Goal: Task Accomplishment & Management: Manage account settings

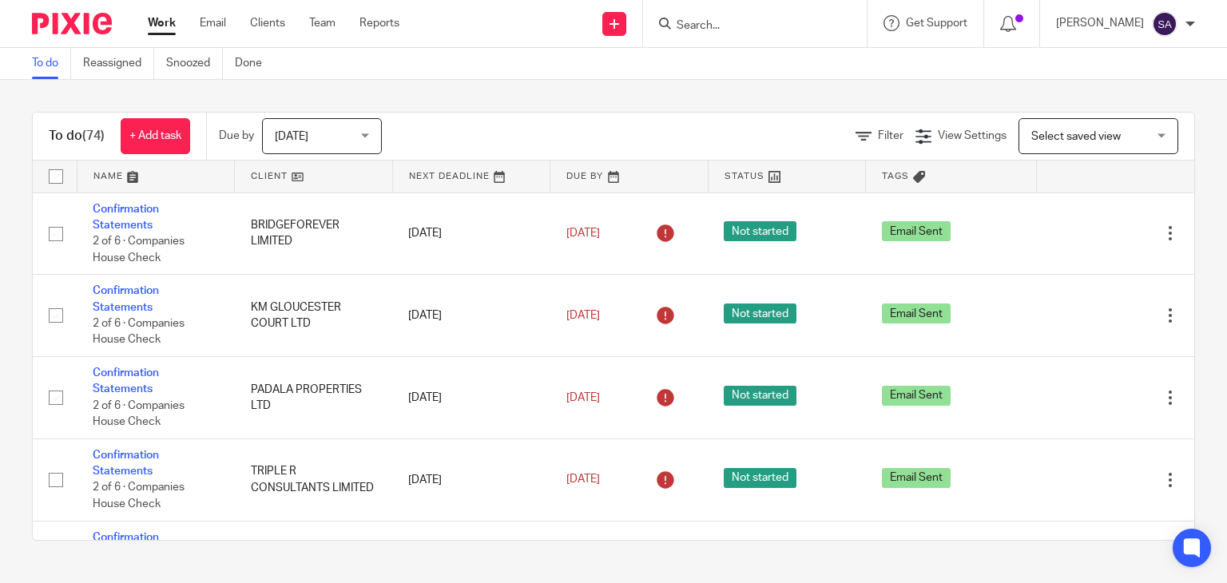
click at [743, 31] on input "Search" at bounding box center [747, 26] width 144 height 14
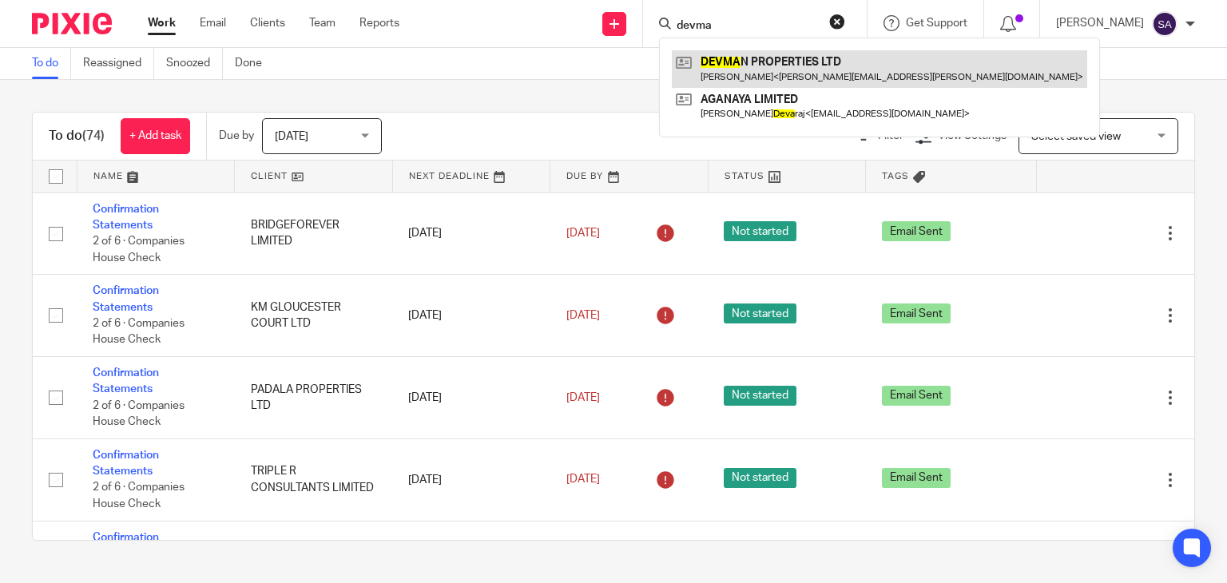
type input "devma"
click at [778, 52] on link at bounding box center [879, 68] width 415 height 37
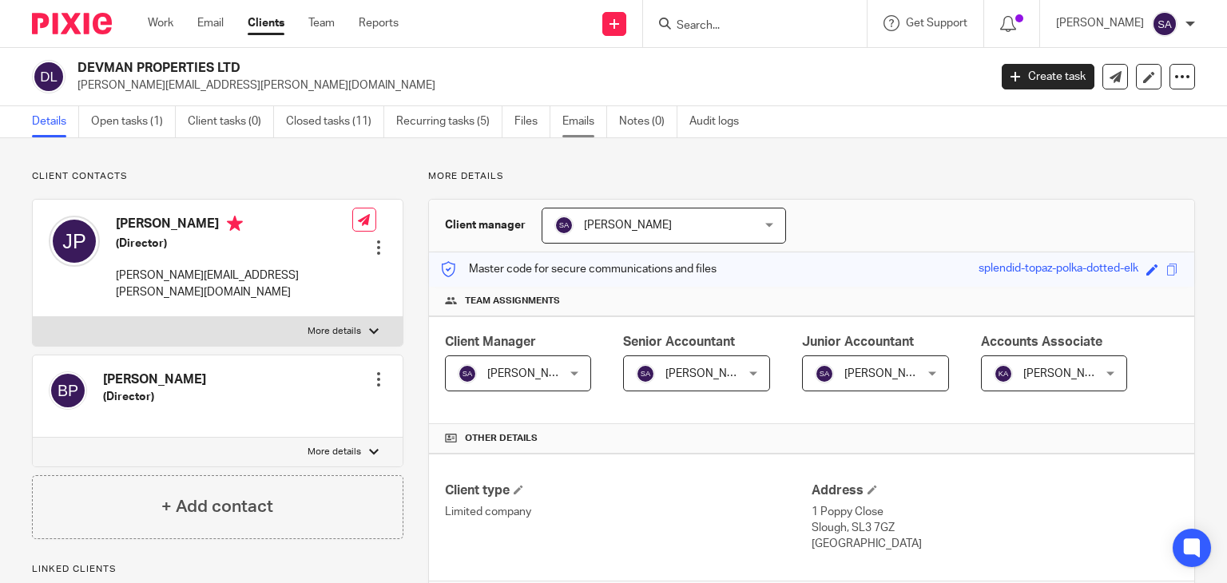
click at [576, 119] on link "Emails" at bounding box center [584, 121] width 45 height 31
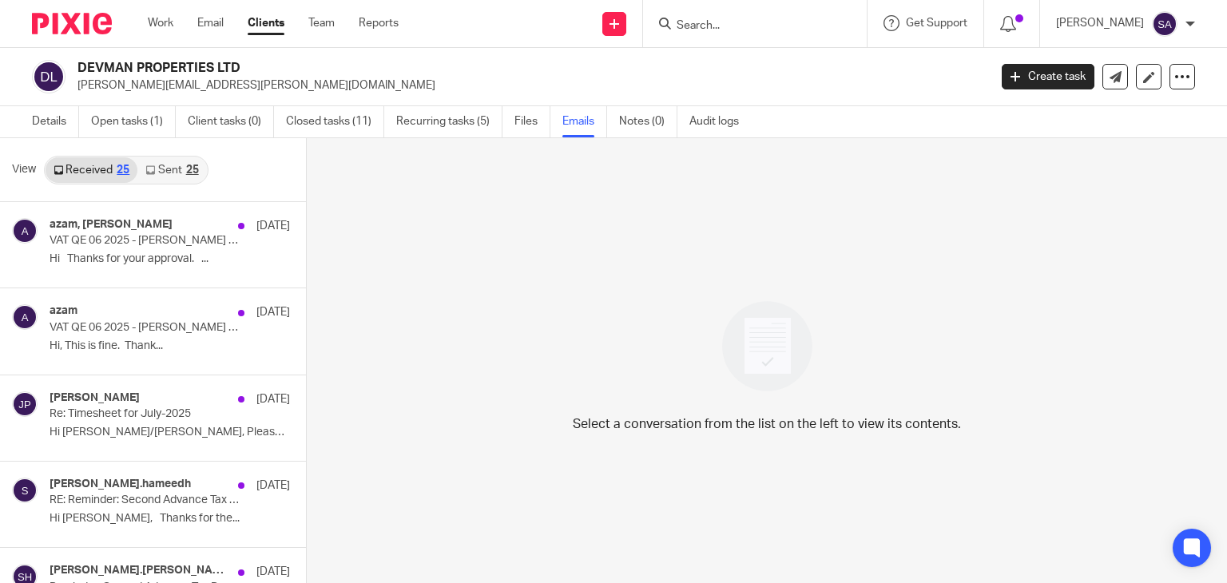
click at [173, 170] on link "Sent 25" at bounding box center [171, 170] width 69 height 26
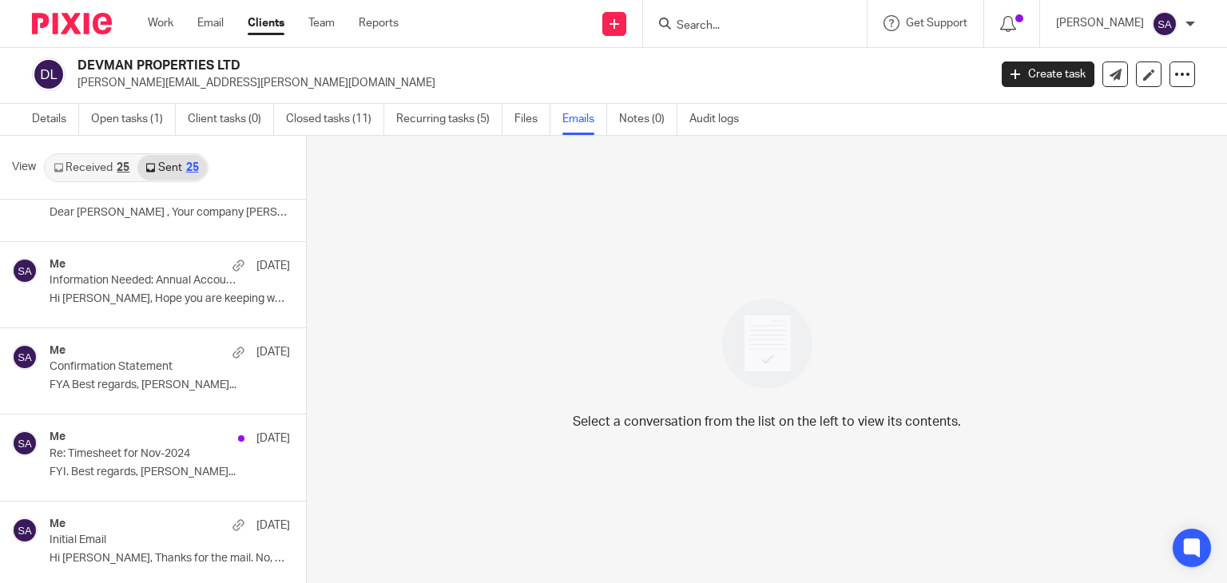
scroll to position [1776, 0]
click at [104, 297] on p "Hi Jignesh, Hope you are keeping well. ..." at bounding box center [146, 298] width 192 height 14
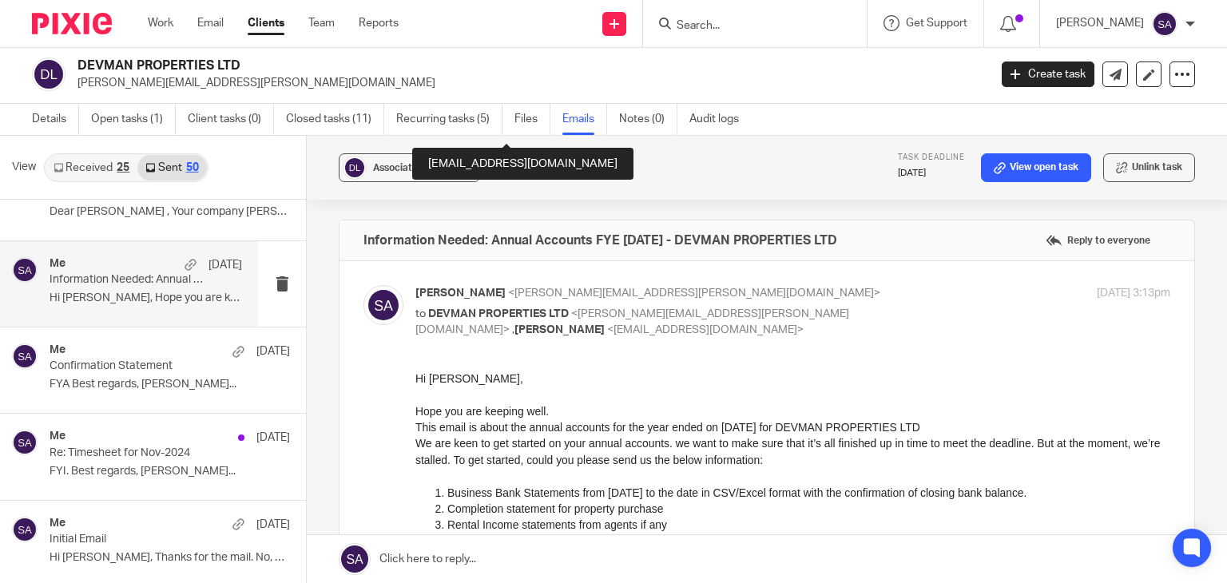
scroll to position [280, 0]
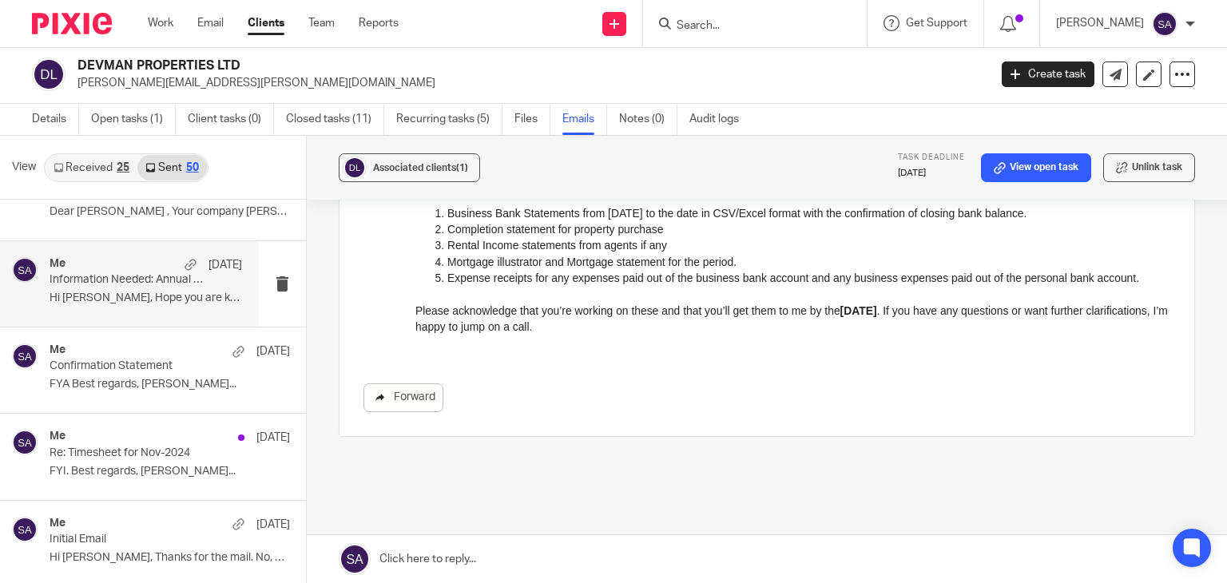
click at [407, 396] on link "Forward" at bounding box center [403, 397] width 80 height 29
click at [735, 17] on form at bounding box center [760, 24] width 170 height 20
click at [735, 22] on input "Search" at bounding box center [747, 26] width 144 height 14
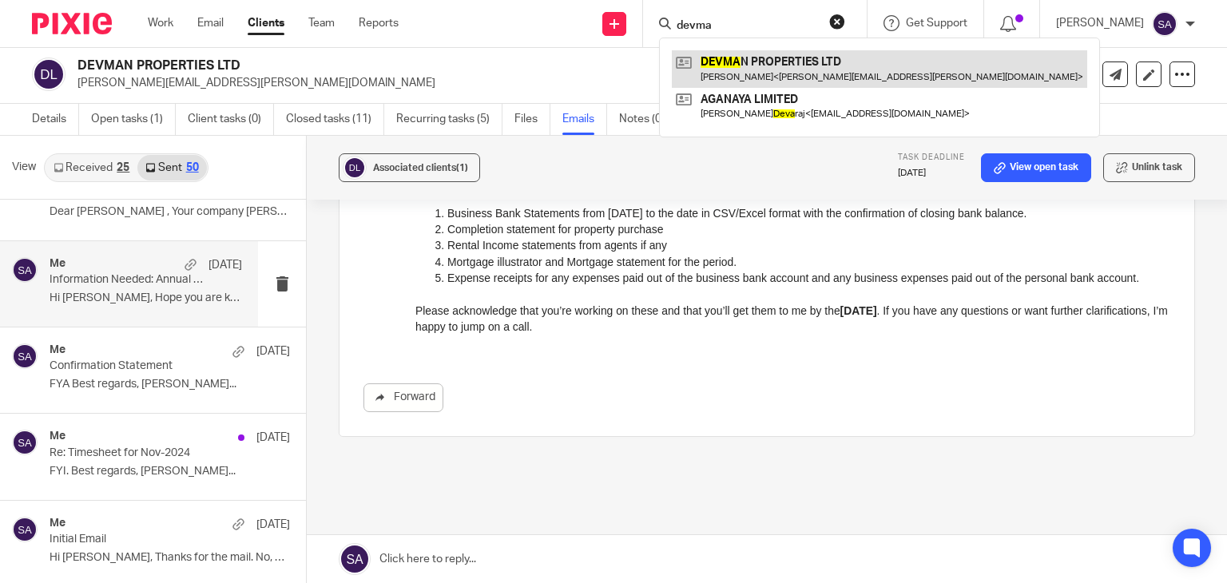
type input "devma"
click at [748, 61] on link at bounding box center [879, 68] width 415 height 37
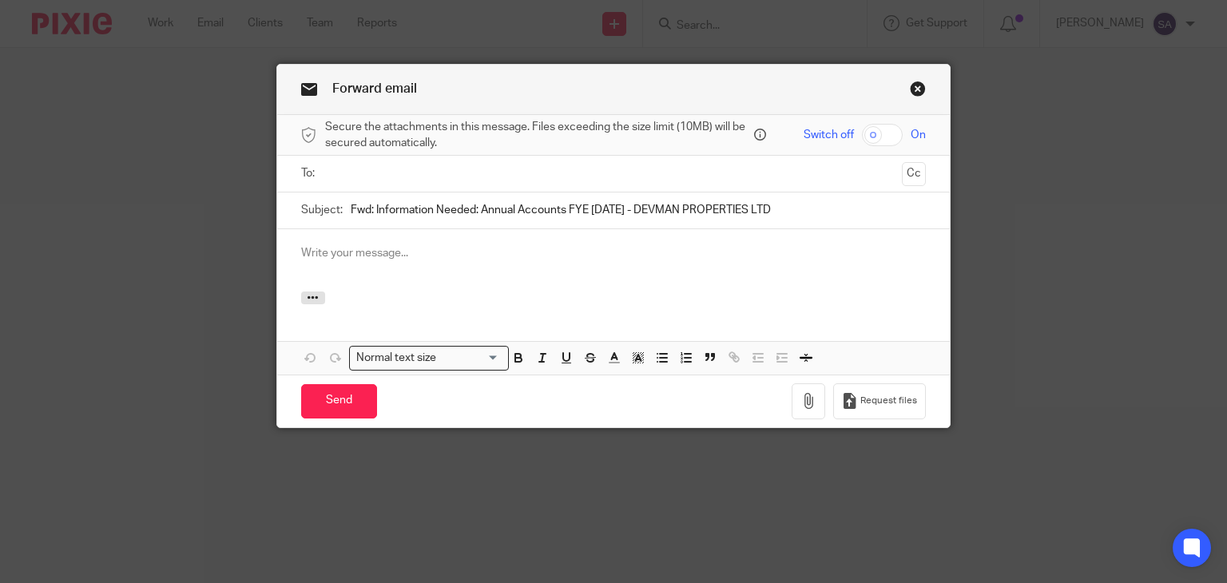
click at [372, 180] on input "text" at bounding box center [613, 174] width 565 height 18
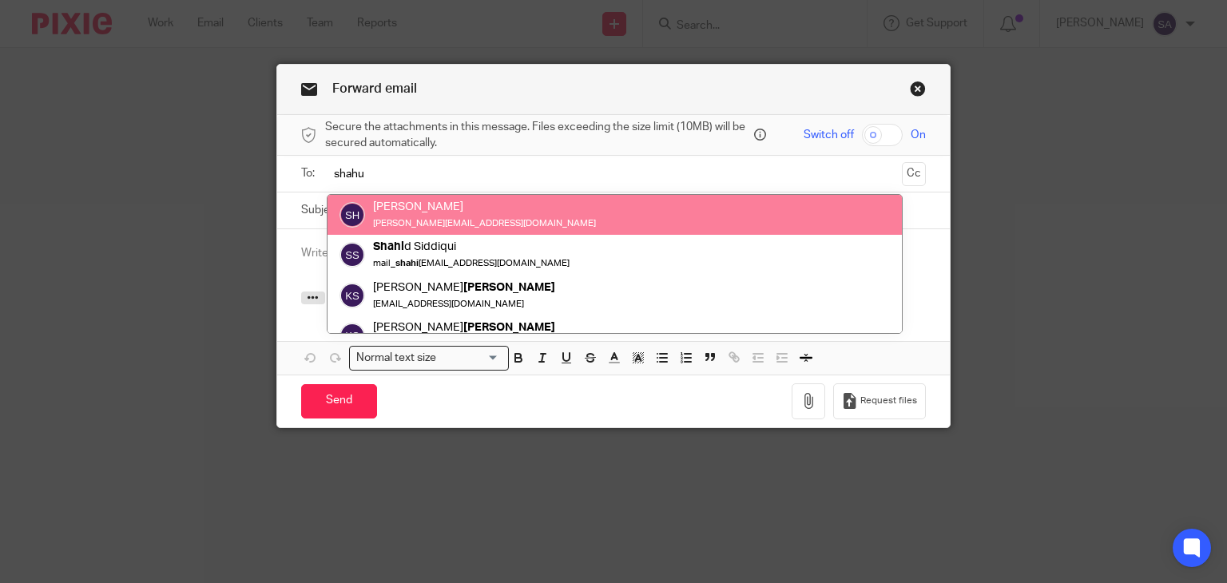
type input "shahu"
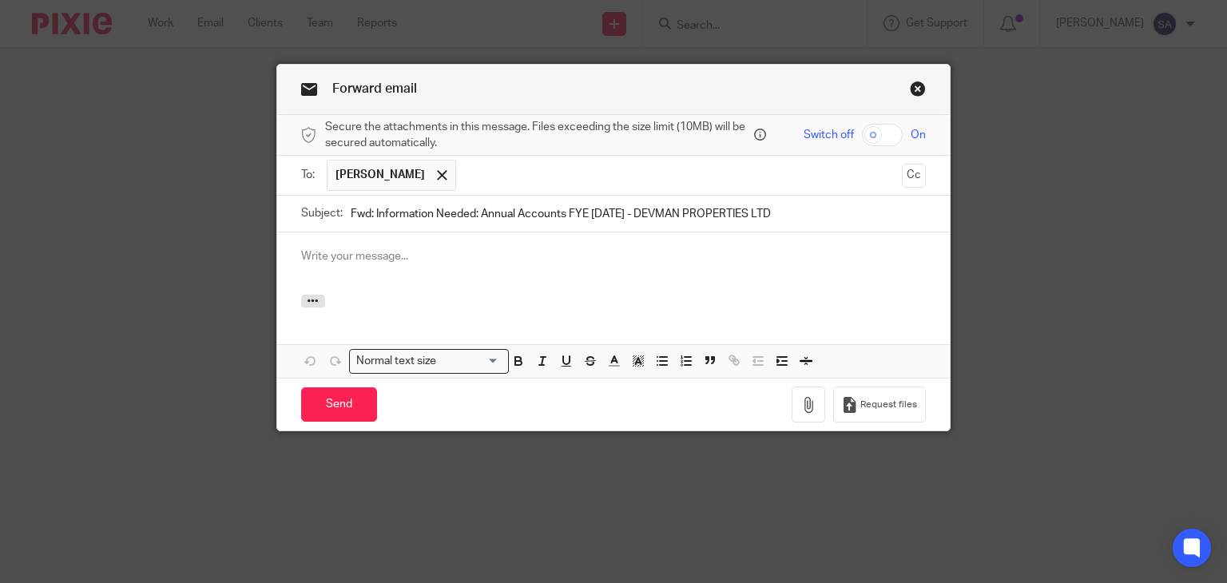
click at [346, 269] on div at bounding box center [613, 263] width 673 height 62
click at [910, 170] on button "Cc" at bounding box center [914, 176] width 24 height 24
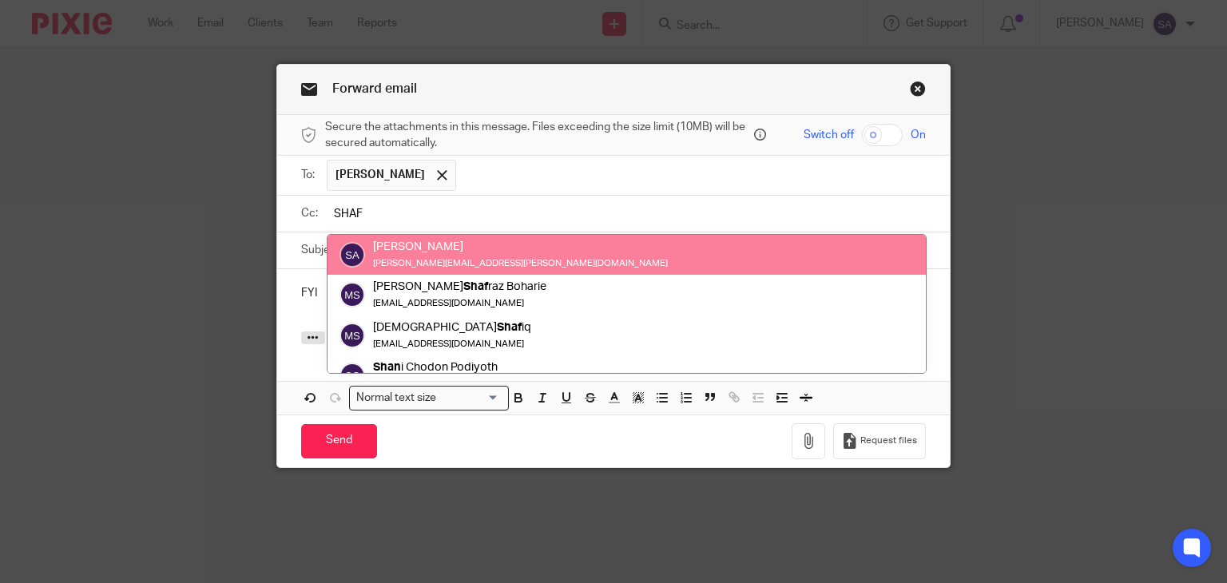
type input "SHAF"
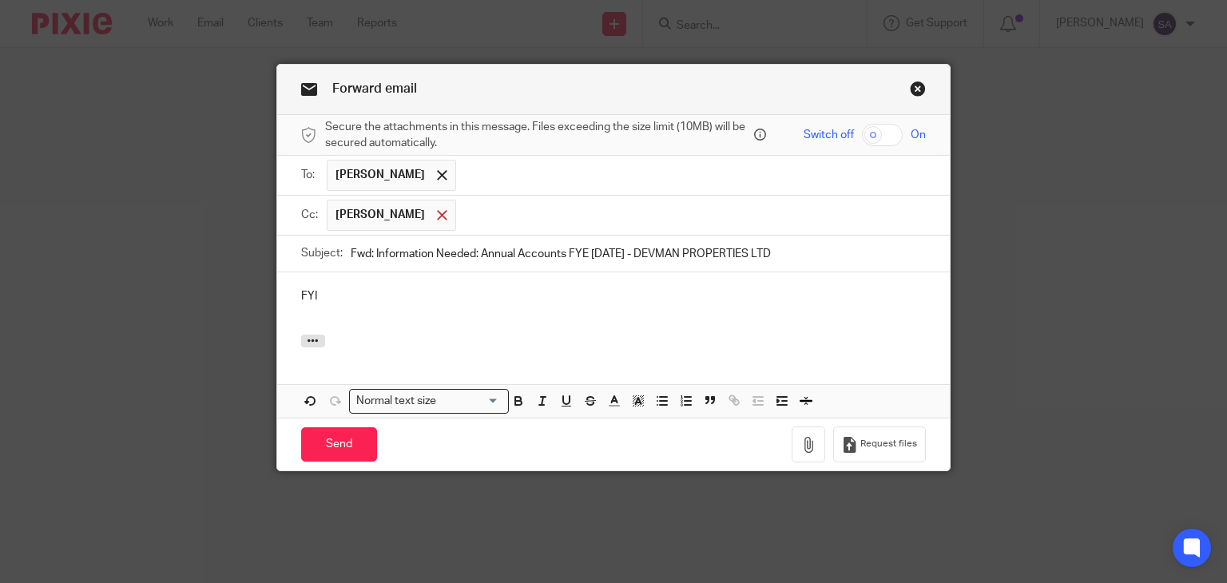
click at [433, 221] on div at bounding box center [442, 215] width 18 height 24
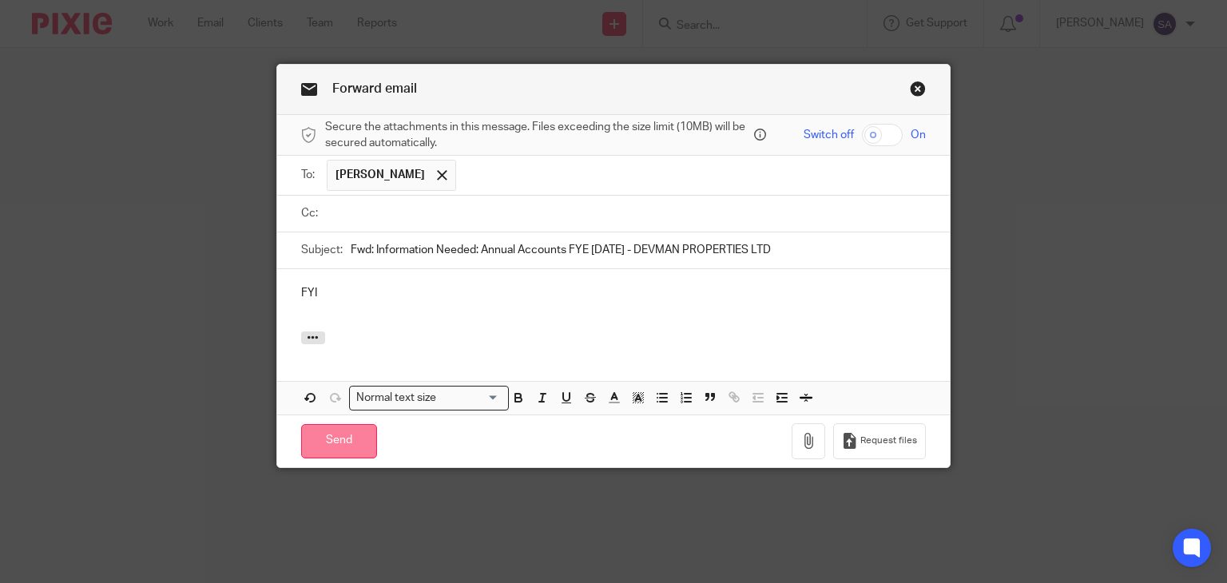
click at [344, 440] on input "Send" at bounding box center [339, 441] width 76 height 34
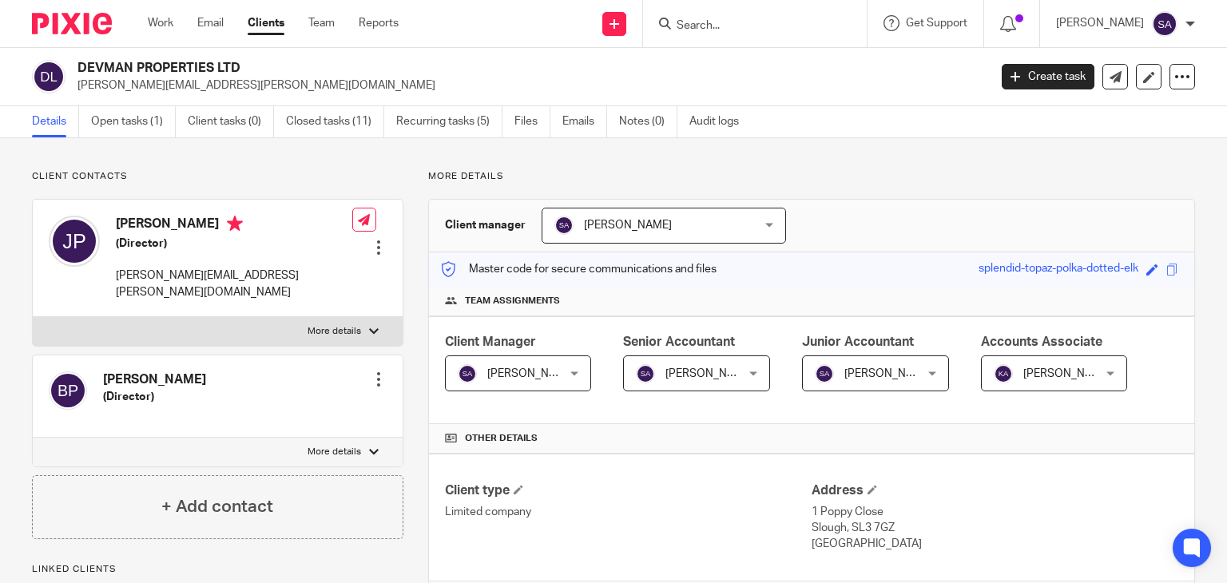
click at [1150, 79] on div "Create task Update from Companies House Export data Merge Archive client" at bounding box center [1097, 77] width 193 height 26
click at [1143, 76] on icon at bounding box center [1149, 77] width 12 height 12
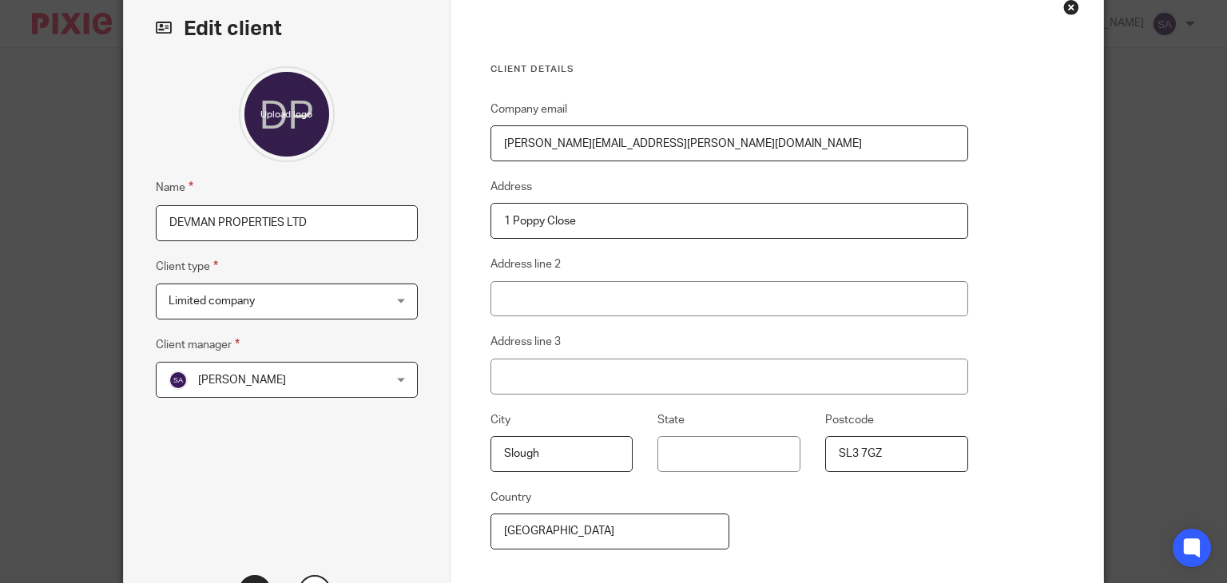
scroll to position [160, 0]
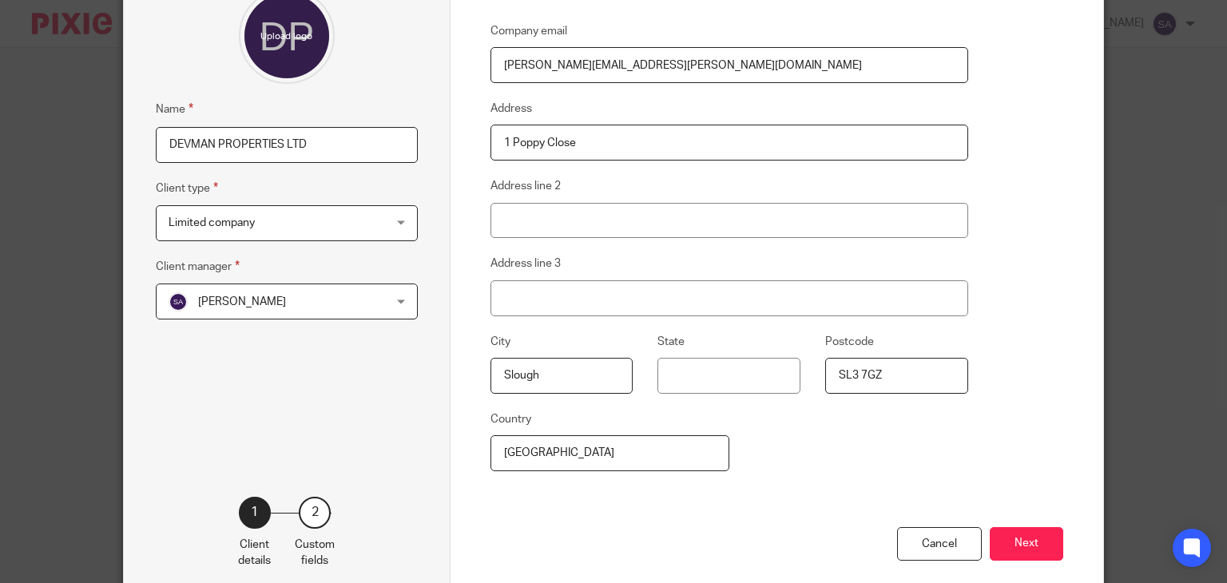
click at [274, 303] on span "Shafiya Abdulla" at bounding box center [268, 301] width 199 height 34
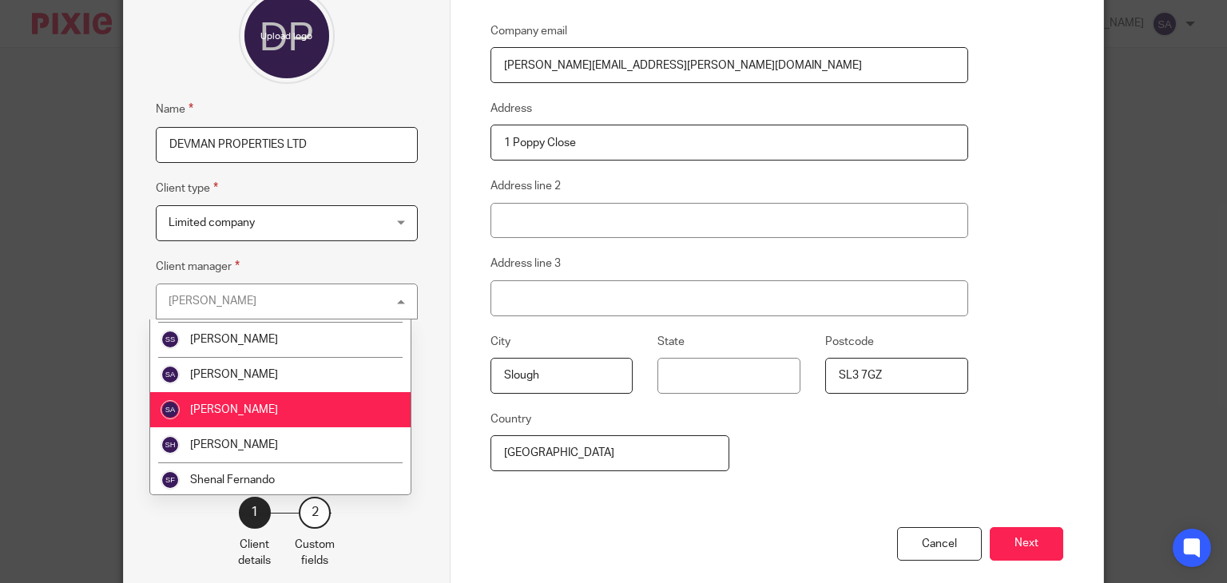
scroll to position [878, 0]
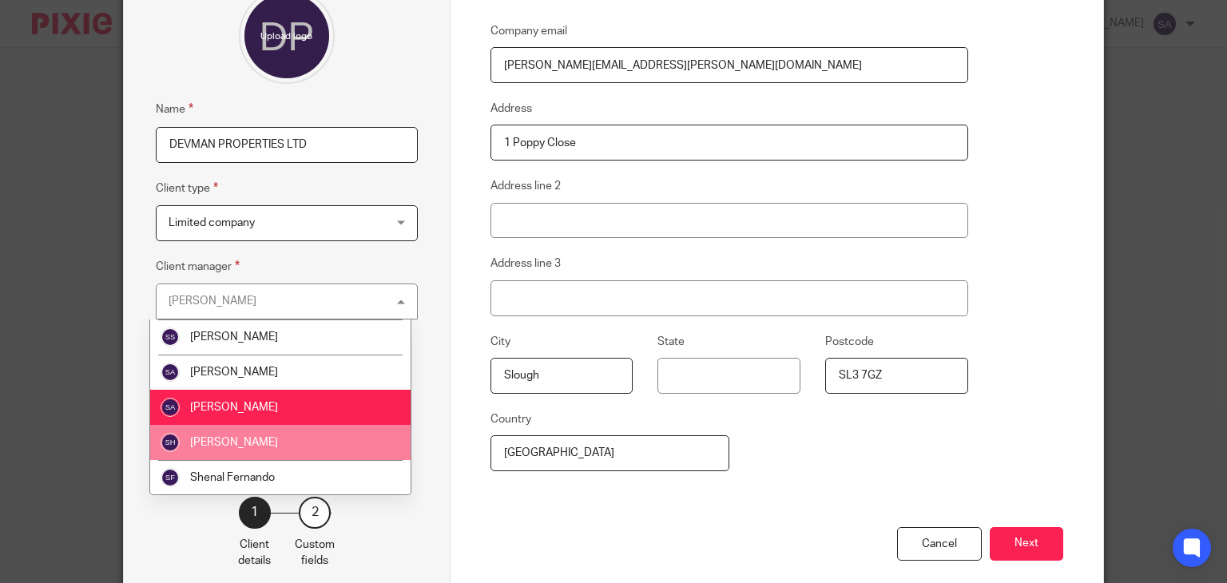
click at [285, 430] on li "Shahul Hameedh" at bounding box center [280, 442] width 260 height 35
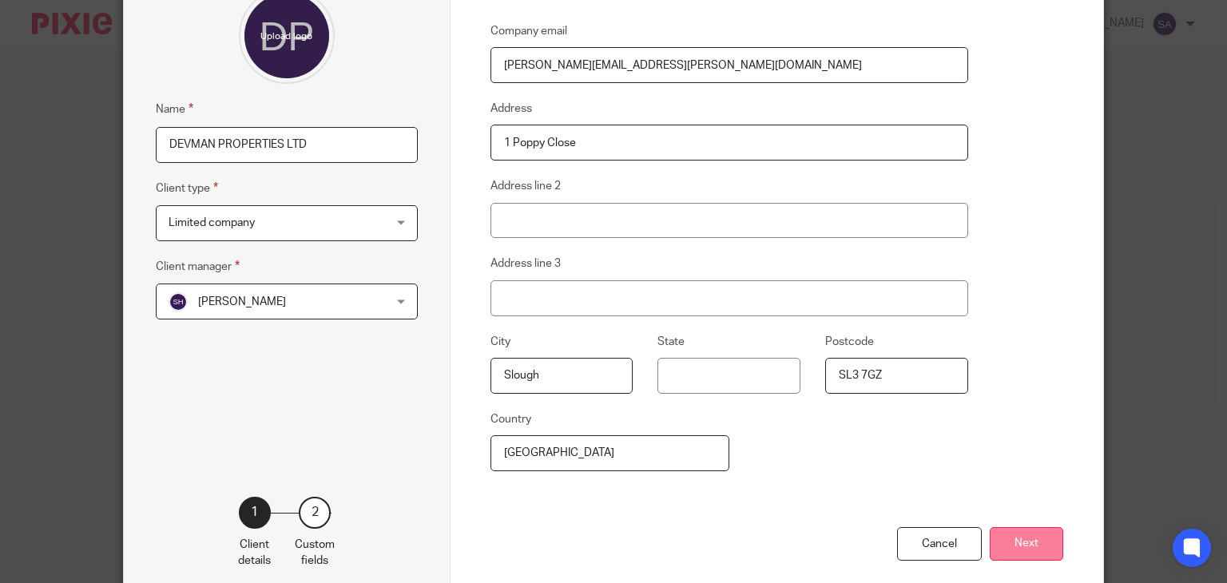
click at [1029, 539] on button "Next" at bounding box center [1025, 544] width 73 height 34
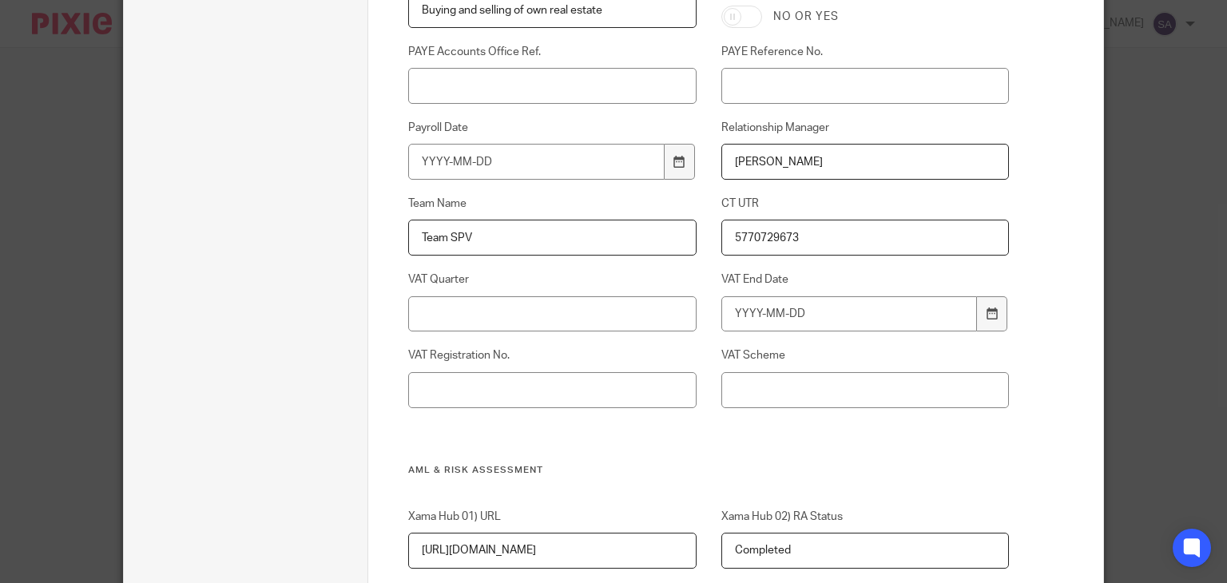
drag, startPoint x: 824, startPoint y: 161, endPoint x: 642, endPoint y: 157, distance: 182.1
click at [642, 157] on div "DD Ref Number EC Sales List Industry Buying and selling of own real estate Inte…" at bounding box center [695, 178] width 625 height 572
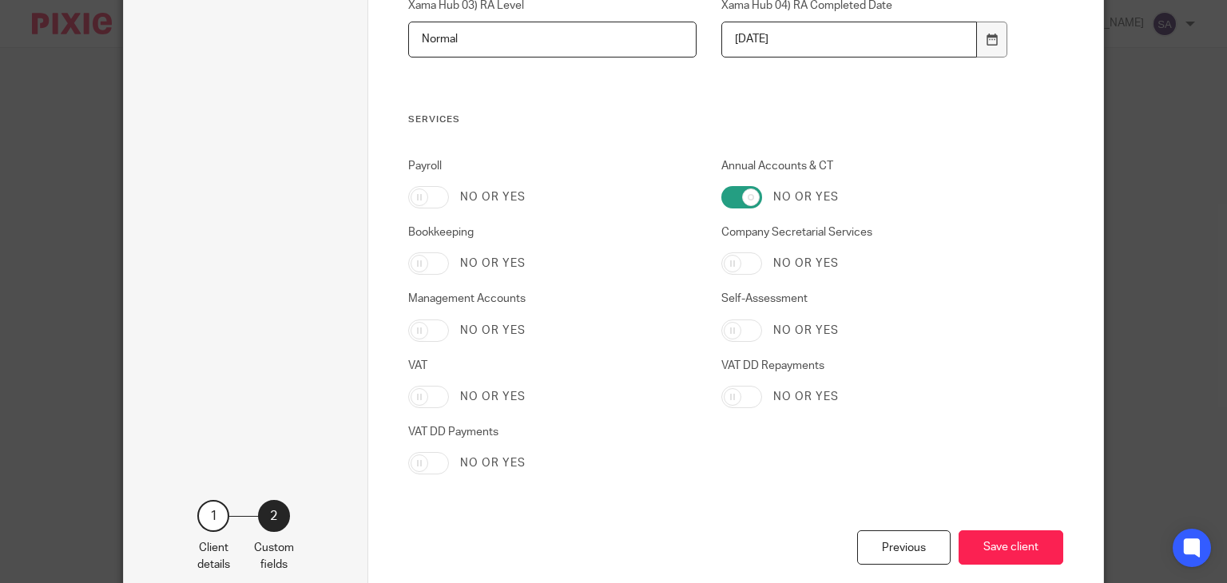
scroll to position [1552, 0]
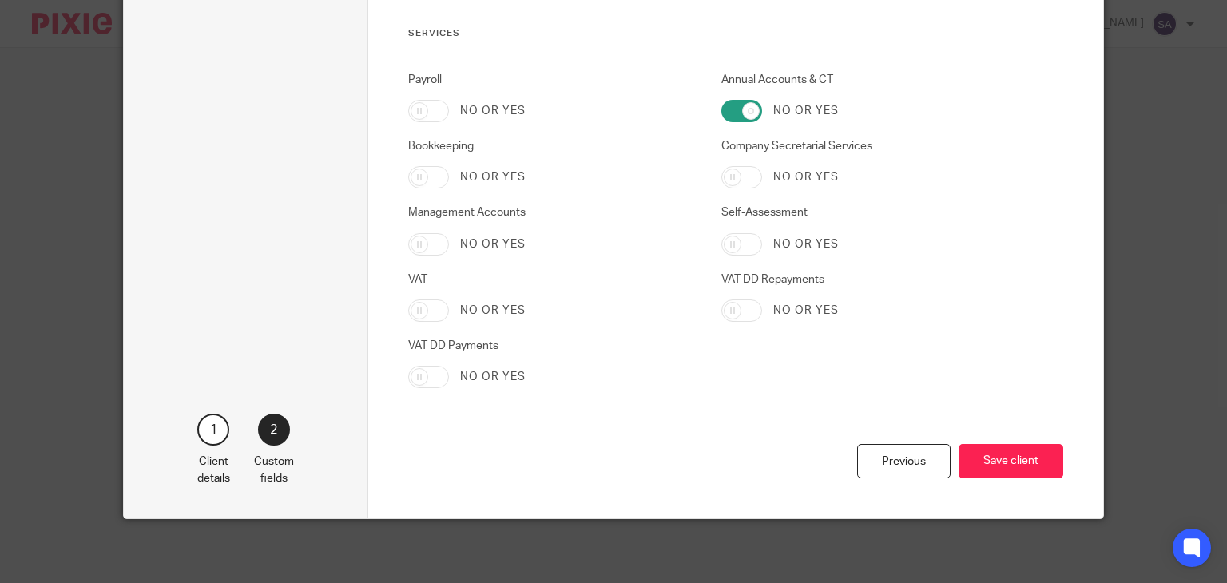
click at [899, 480] on div "Previous Save client" at bounding box center [735, 481] width 655 height 74
click at [896, 470] on div "Previous" at bounding box center [903, 461] width 93 height 34
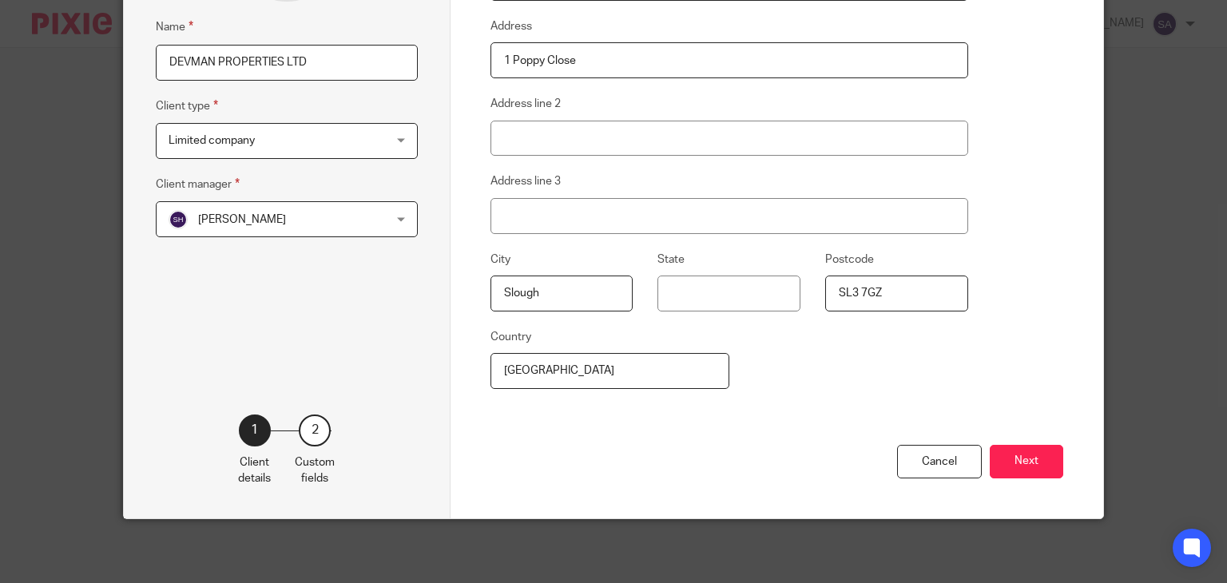
scroll to position [240, 0]
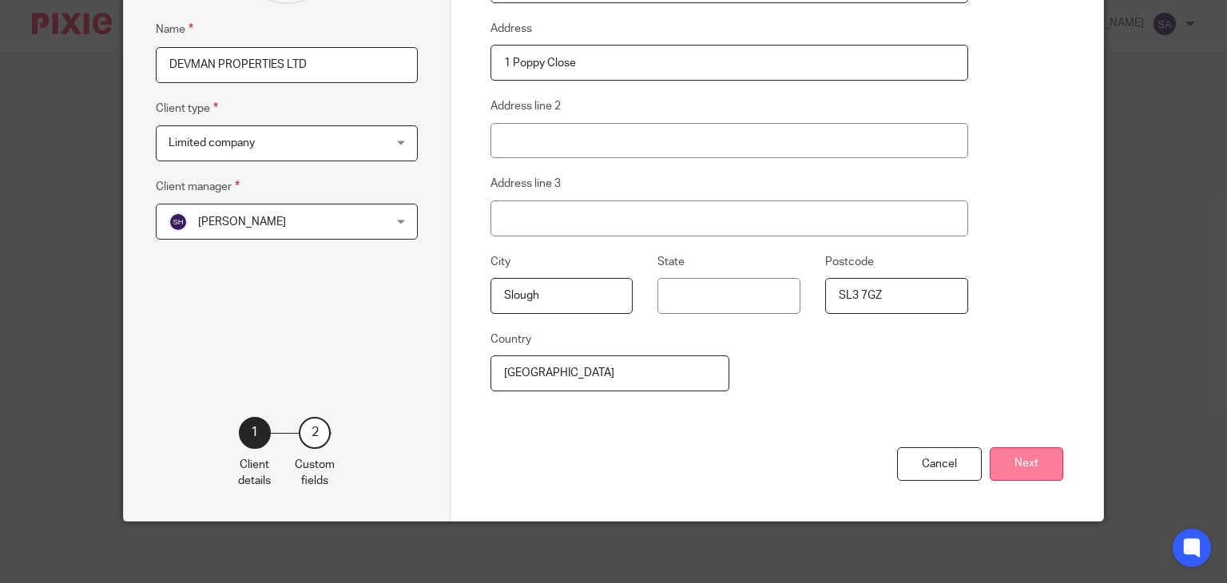
click at [1013, 454] on button "Next" at bounding box center [1025, 464] width 73 height 34
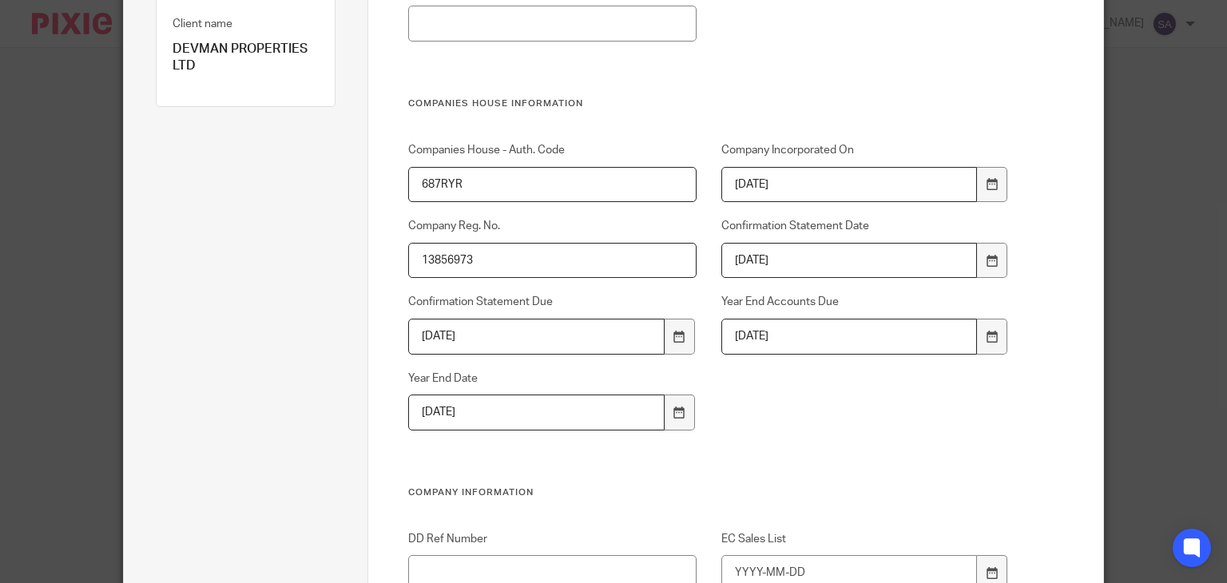
scroll to position [639, 0]
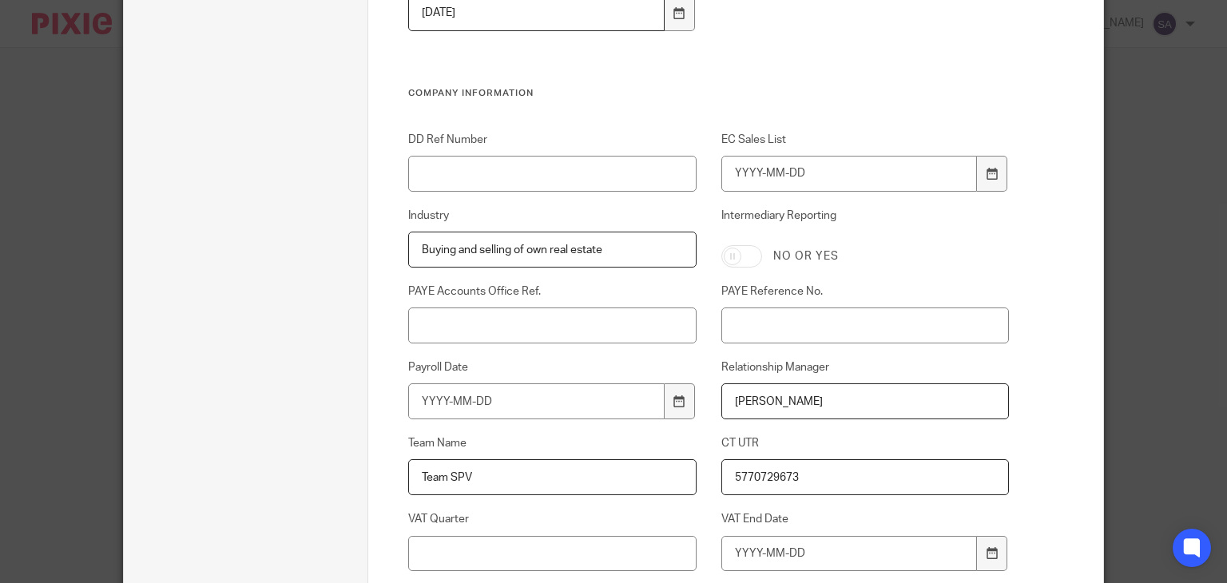
drag, startPoint x: 818, startPoint y: 400, endPoint x: 628, endPoint y: 410, distance: 190.4
click at [628, 410] on div "DD Ref Number EC Sales List Industry Buying and selling of own real estate Inte…" at bounding box center [695, 418] width 625 height 572
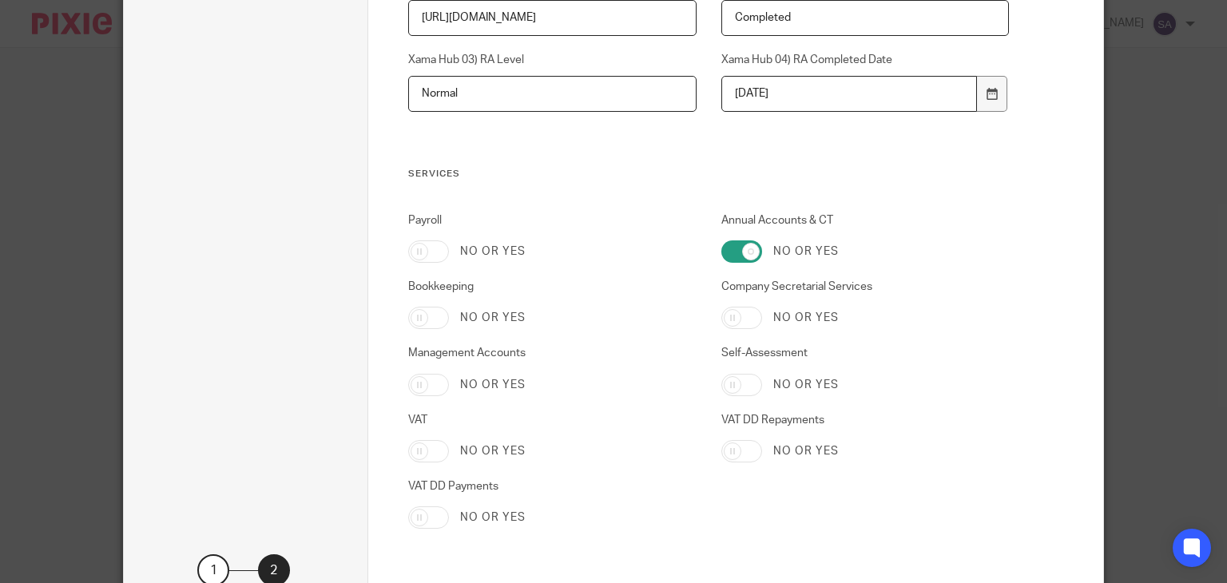
scroll to position [1552, 0]
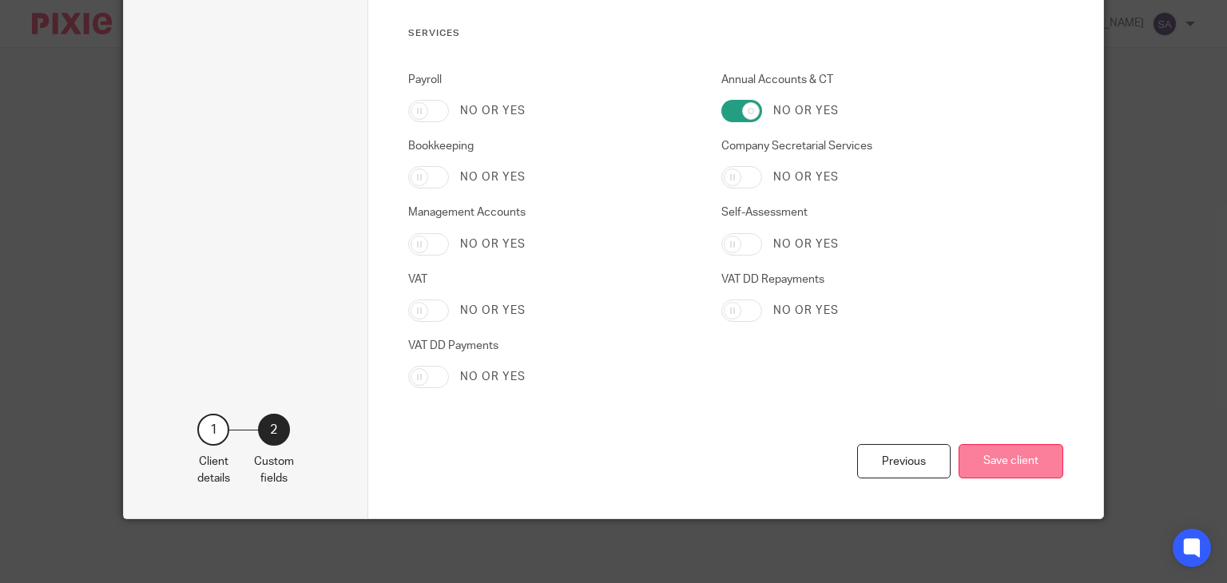
type input "Shahul Hameedh"
click at [997, 453] on button "Save client" at bounding box center [1010, 461] width 105 height 34
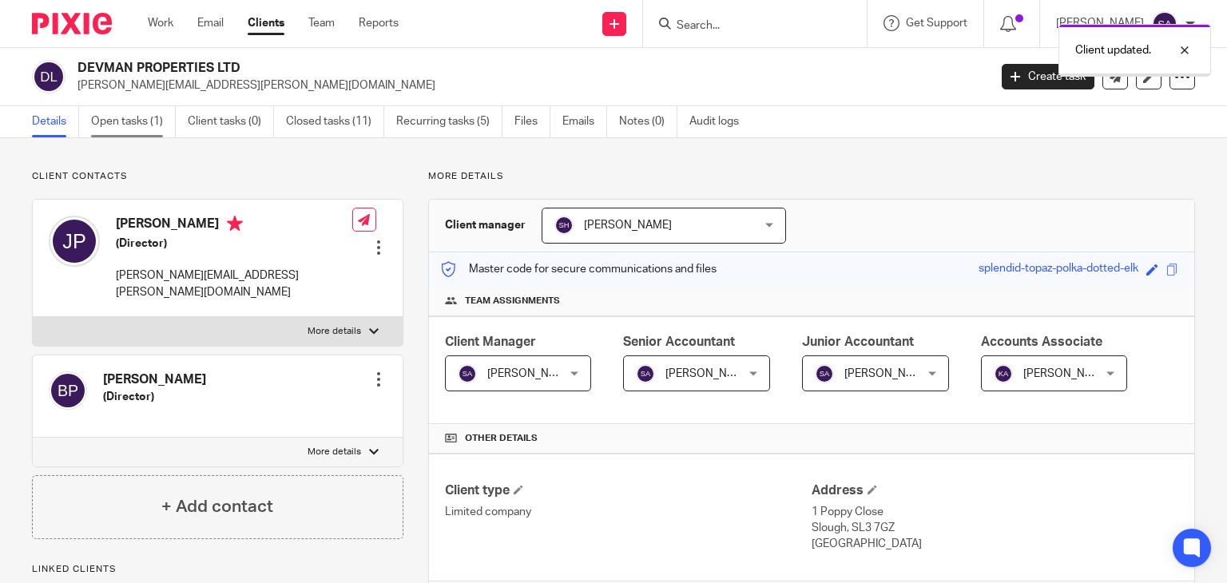
click at [93, 122] on link "Open tasks (1)" at bounding box center [133, 121] width 85 height 31
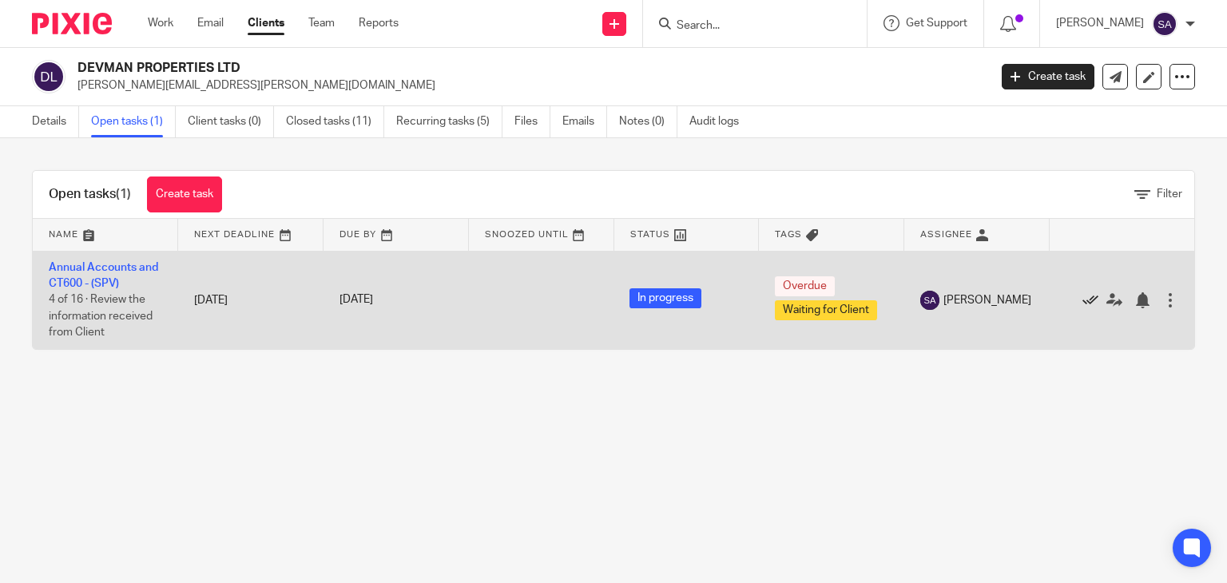
click at [1082, 299] on link at bounding box center [1094, 299] width 24 height 16
click at [1106, 295] on icon at bounding box center [1114, 300] width 16 height 16
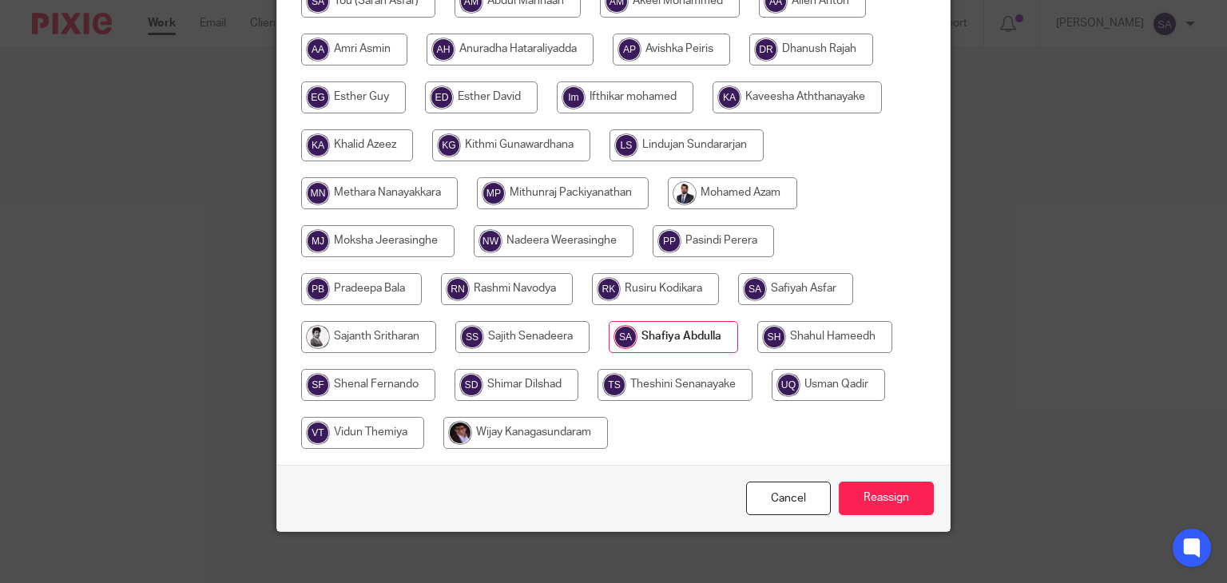
scroll to position [434, 0]
click at [821, 325] on input "radio" at bounding box center [824, 337] width 135 height 32
radio input "true"
click at [894, 465] on div "Cancel Reassign" at bounding box center [613, 498] width 673 height 67
click at [894, 482] on input "Reassign" at bounding box center [886, 499] width 95 height 34
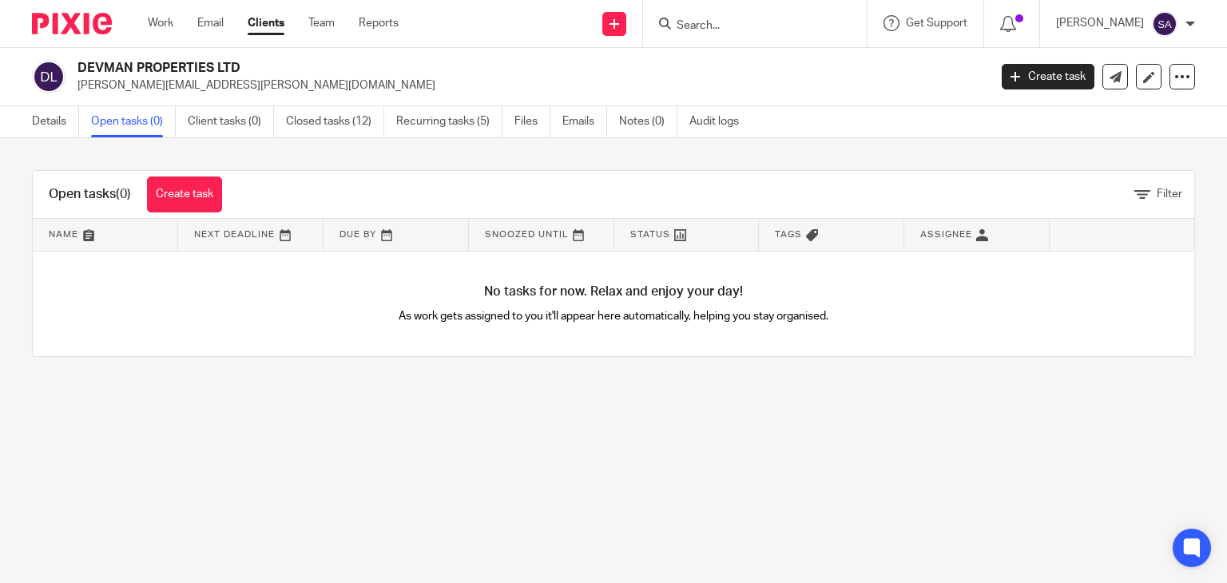
drag, startPoint x: 570, startPoint y: 445, endPoint x: 655, endPoint y: 405, distance: 93.6
click at [569, 446] on main "DEVMAN PROPERTIES LTD [PERSON_NAME][EMAIL_ADDRESS][PERSON_NAME][DOMAIN_NAME] Cr…" at bounding box center [613, 291] width 1227 height 583
drag, startPoint x: 268, startPoint y: 71, endPoint x: 303, endPoint y: 65, distance: 36.5
click at [53, 65] on div "DEVMAN PROPERTIES LTD [PERSON_NAME][EMAIL_ADDRESS][PERSON_NAME][DOMAIN_NAME]" at bounding box center [505, 77] width 946 height 34
click at [309, 65] on h2 "DEVMAN PROPERTIES LTD" at bounding box center [437, 68] width 720 height 17
